Goal: Transaction & Acquisition: Purchase product/service

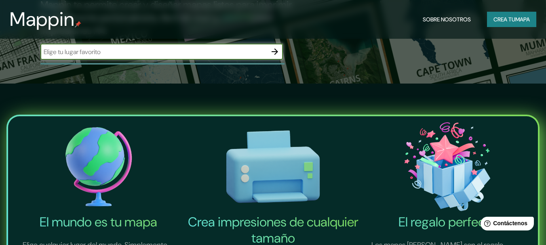
scroll to position [121, 0]
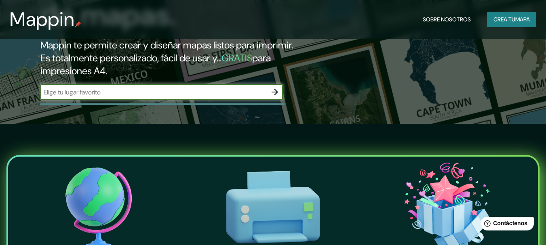
click at [227, 93] on input "text" at bounding box center [153, 92] width 226 height 9
type input "huanuco"
click at [276, 92] on icon "button" at bounding box center [274, 92] width 6 height 6
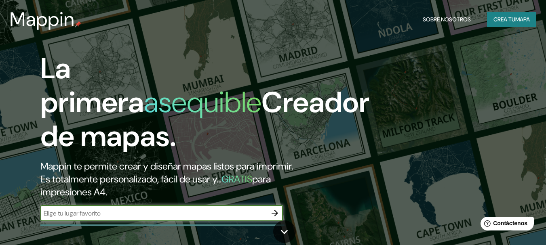
click at [271, 212] on icon "button" at bounding box center [275, 213] width 10 height 10
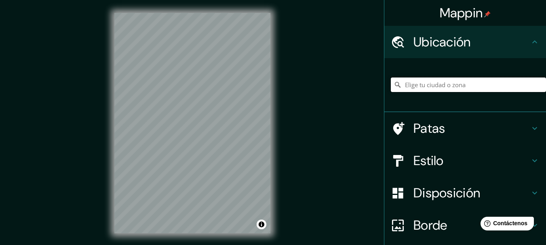
click at [418, 82] on input "Elige tu ciudad o zona" at bounding box center [467, 85] width 155 height 15
click at [431, 86] on input "huanuco" at bounding box center [467, 85] width 155 height 15
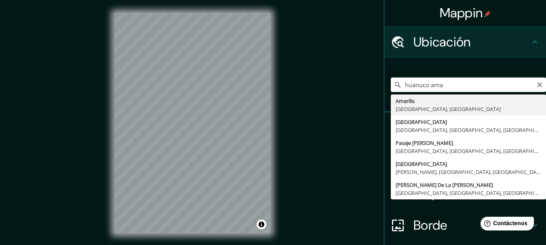
type input "[GEOGRAPHIC_DATA], [GEOGRAPHIC_DATA], [GEOGRAPHIC_DATA]"
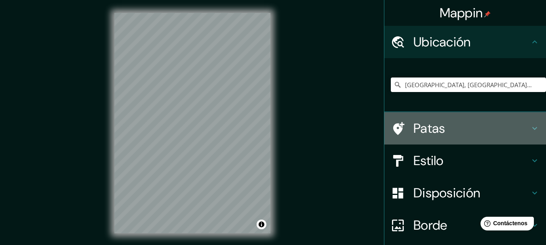
click at [497, 136] on h4 "Patas" at bounding box center [471, 128] width 116 height 16
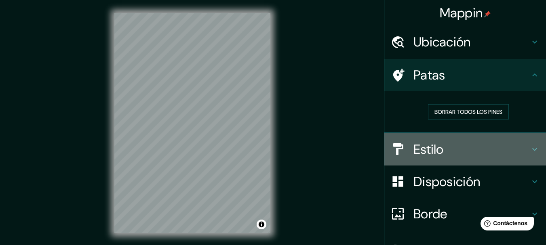
click at [513, 154] on h4 "Estilo" at bounding box center [471, 149] width 116 height 16
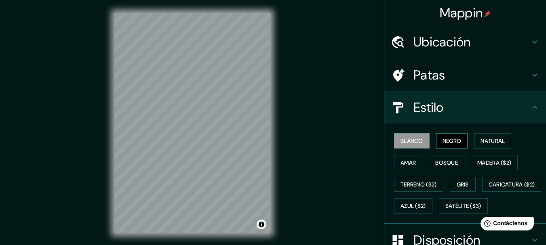
click at [447, 144] on font "Negro" at bounding box center [451, 140] width 19 height 7
